Goal: Information Seeking & Learning: Learn about a topic

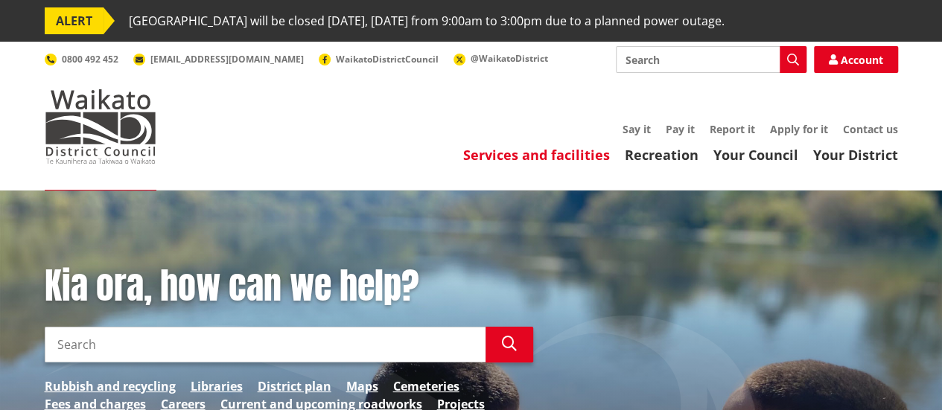
click at [535, 156] on link "Services and facilities" at bounding box center [536, 155] width 147 height 18
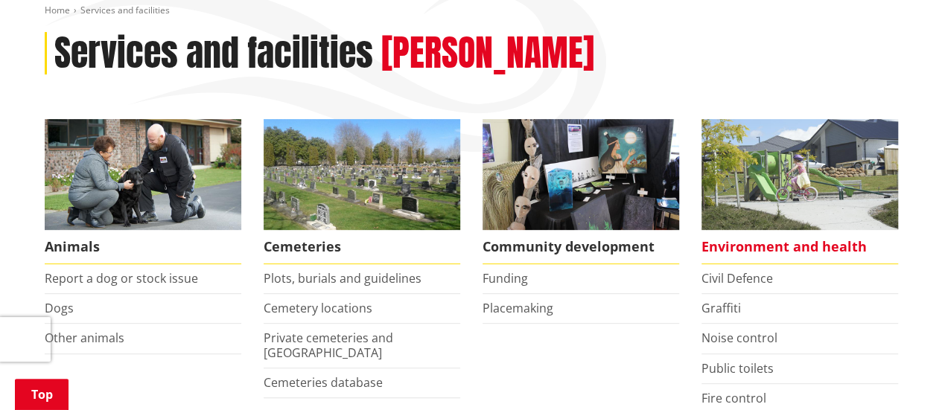
scroll to position [298, 0]
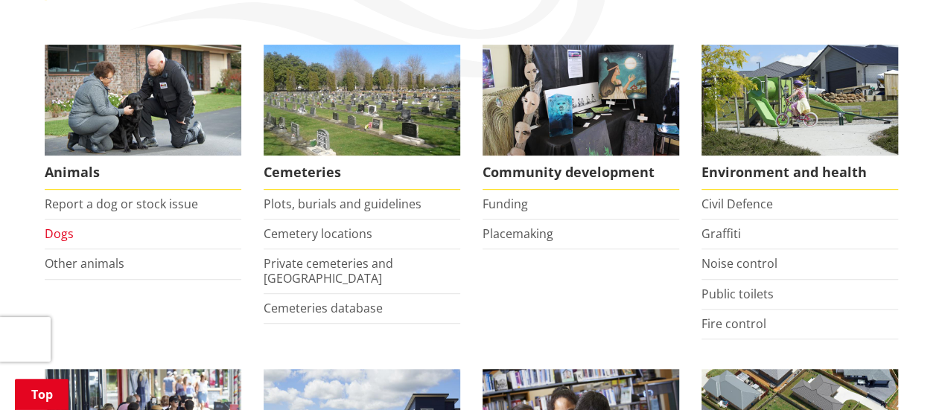
click at [61, 235] on link "Dogs" at bounding box center [59, 234] width 29 height 16
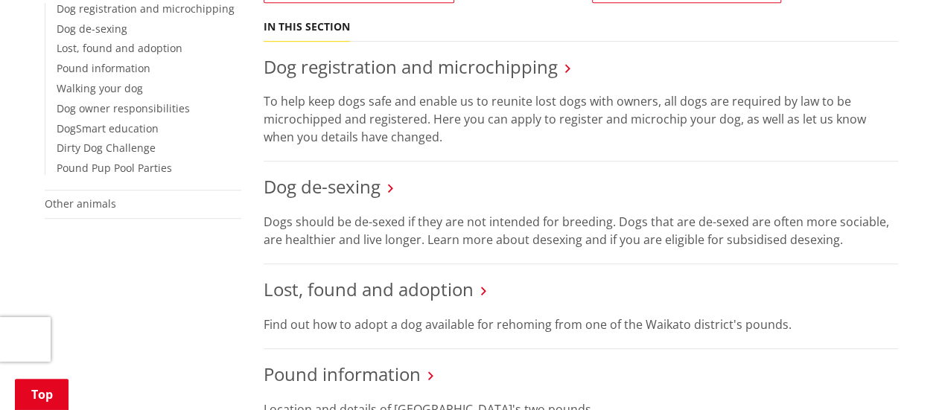
scroll to position [447, 0]
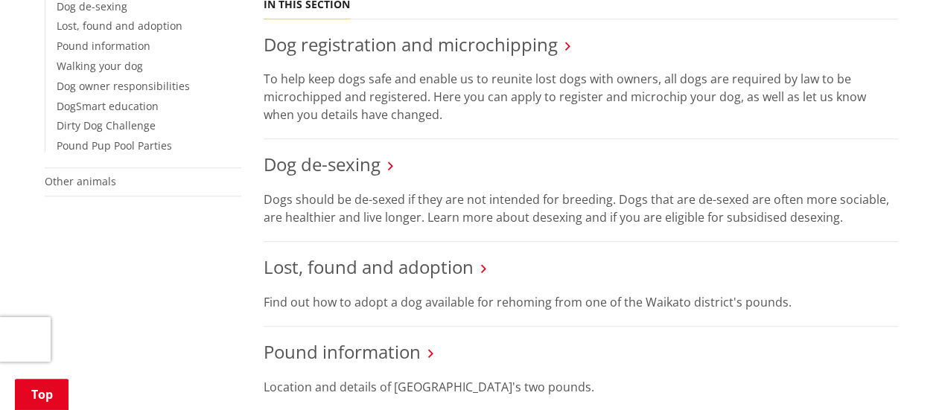
click at [389, 165] on icon at bounding box center [390, 165] width 5 height 13
click at [352, 165] on link "Dog de-sexing" at bounding box center [322, 164] width 117 height 25
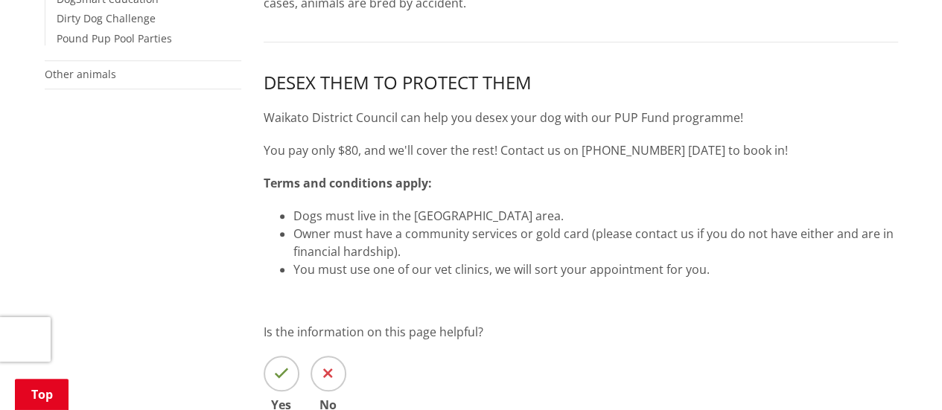
scroll to position [521, 0]
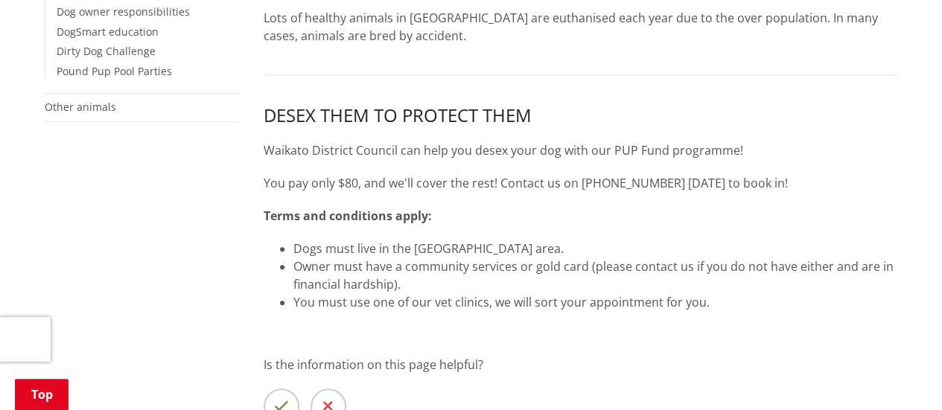
click at [613, 352] on div "Did you know that undesexed dogs are at significantly higher risk for cancer, a…" at bounding box center [580, 178] width 657 height 715
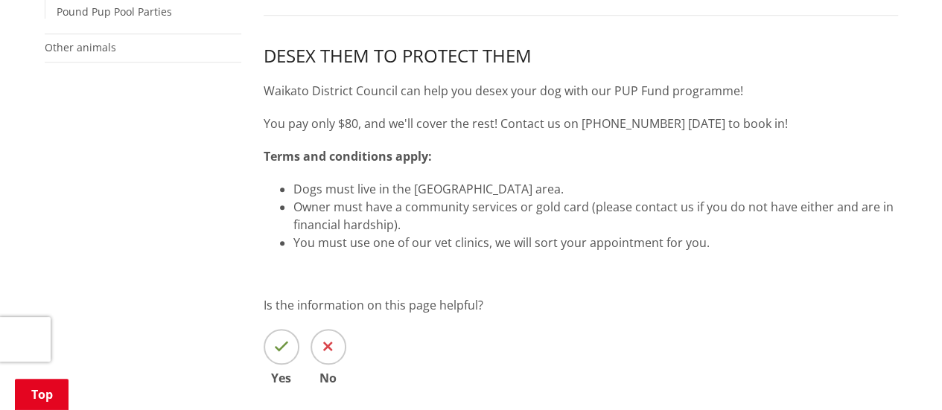
scroll to position [596, 0]
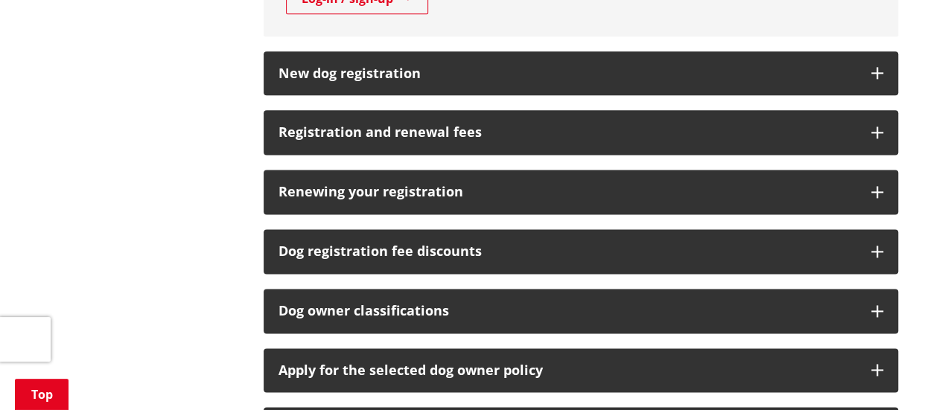
scroll to position [968, 0]
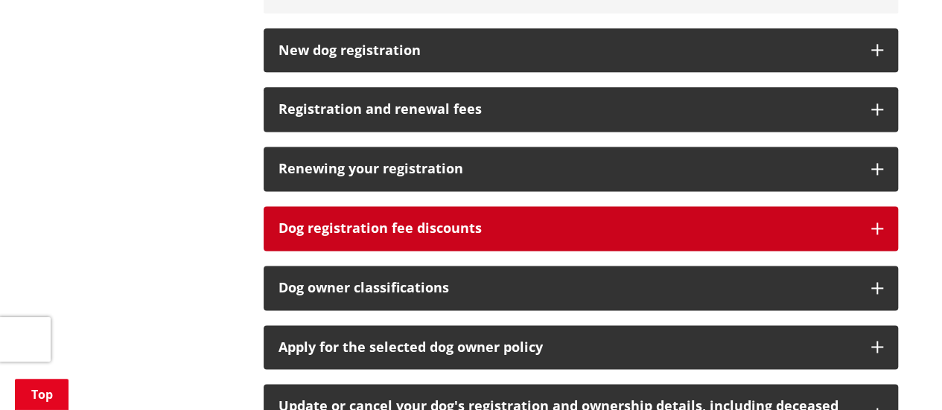
click at [657, 231] on h3 "Dog registration fee discounts" at bounding box center [567, 228] width 578 height 15
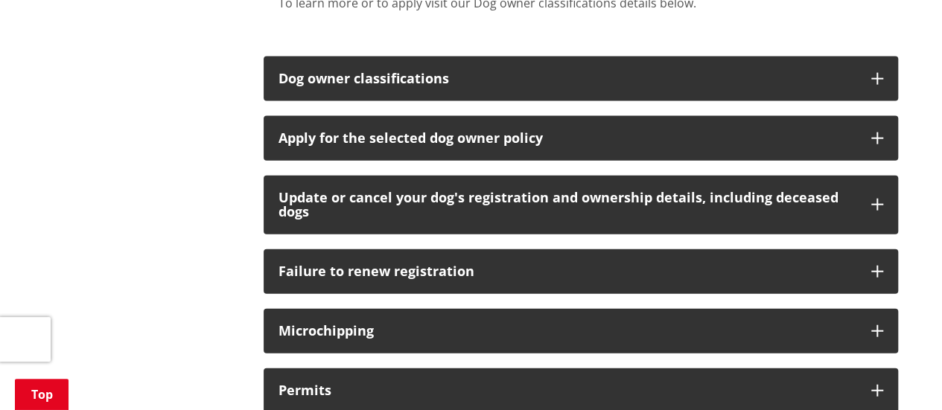
scroll to position [1712, 0]
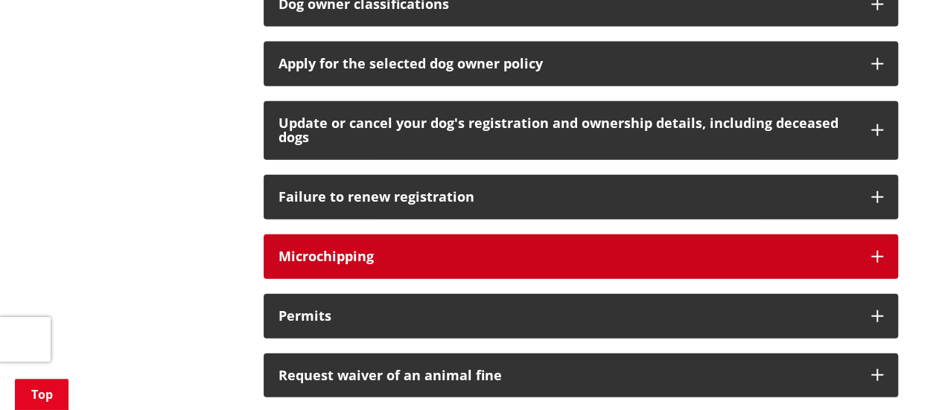
click at [558, 255] on h3 "Microchipping" at bounding box center [567, 256] width 578 height 15
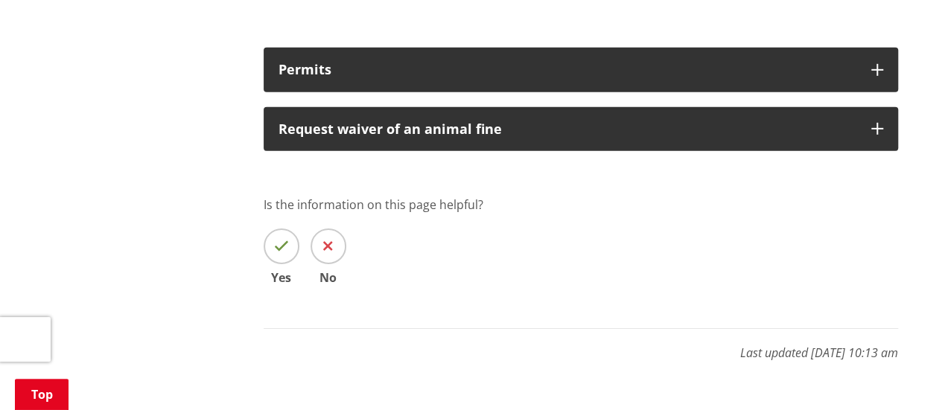
scroll to position [2382, 0]
